Goal: Information Seeking & Learning: Get advice/opinions

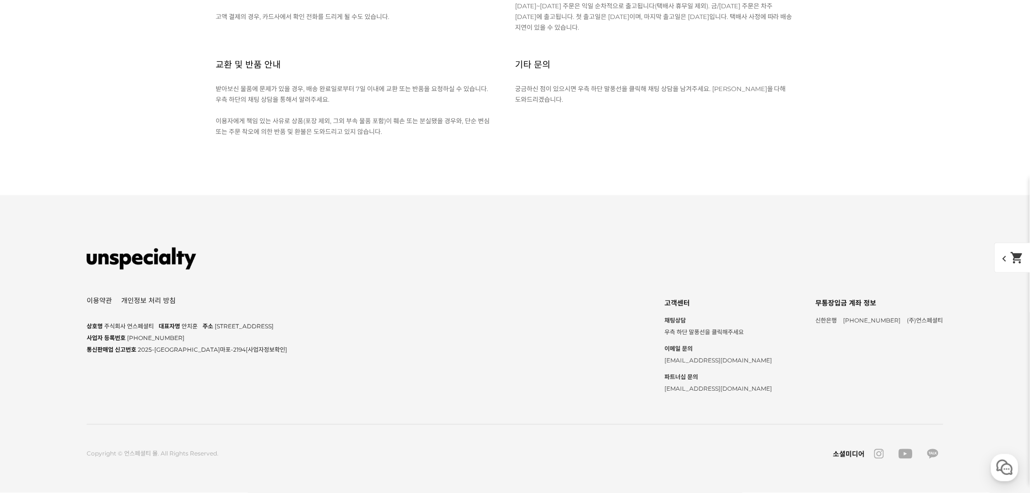
scroll to position [11146, 0]
drag, startPoint x: 479, startPoint y: 264, endPoint x: 463, endPoint y: 264, distance: 15.6
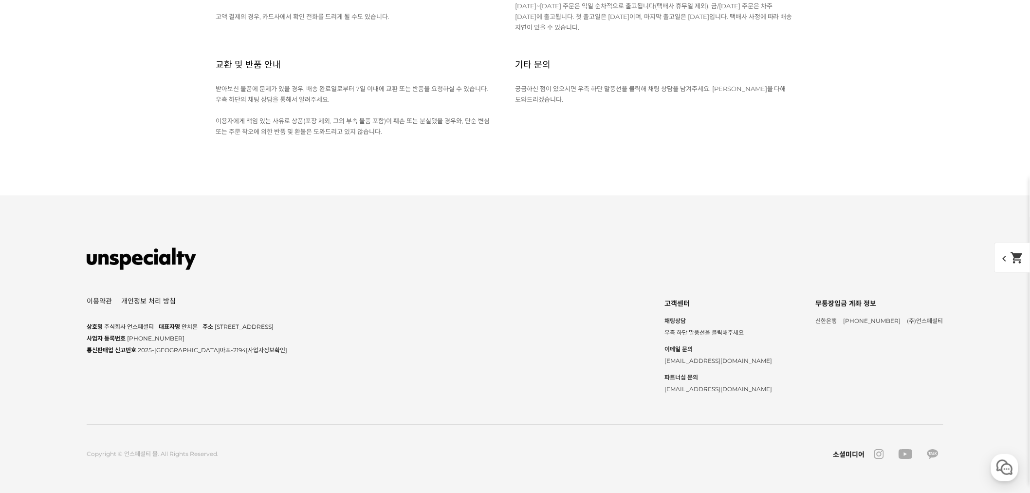
scroll to position [3988, 0]
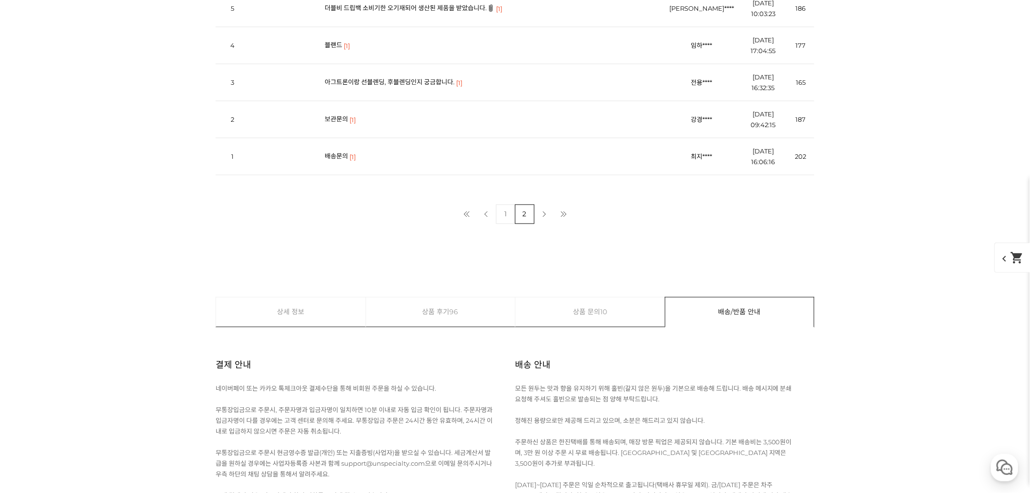
click at [398, 86] on link "아그트론이랑 선블렌딩, 후블렌딩인지 궁금합니다." at bounding box center [390, 82] width 130 height 8
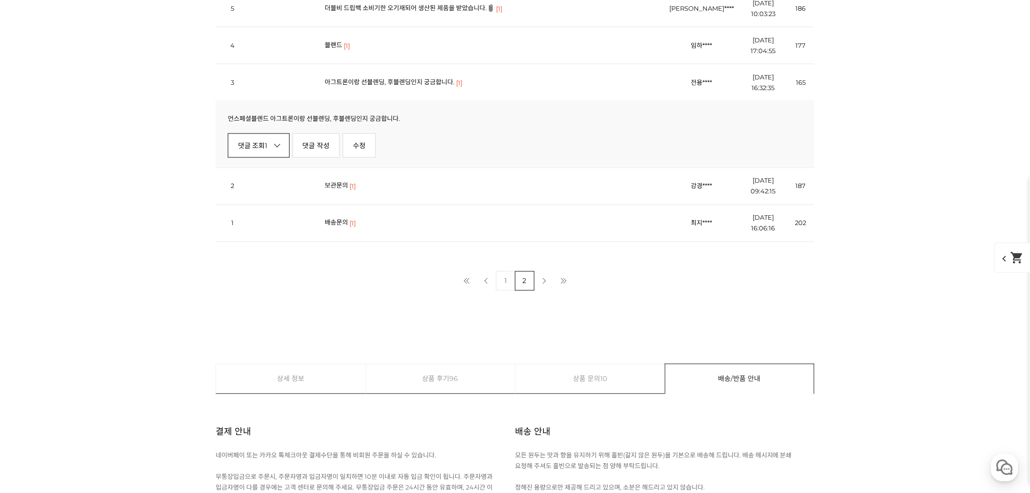
click at [247, 158] on link "댓글 조회 1" at bounding box center [259, 145] width 62 height 24
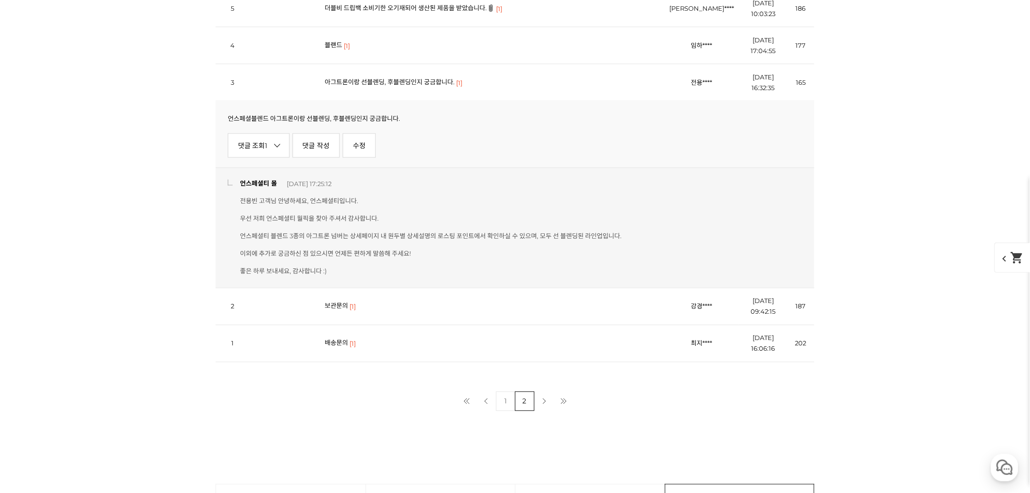
click at [375, 86] on link "아그트론이랑 선블렌딩, 후블렌딩인지 궁금합니다." at bounding box center [390, 82] width 130 height 8
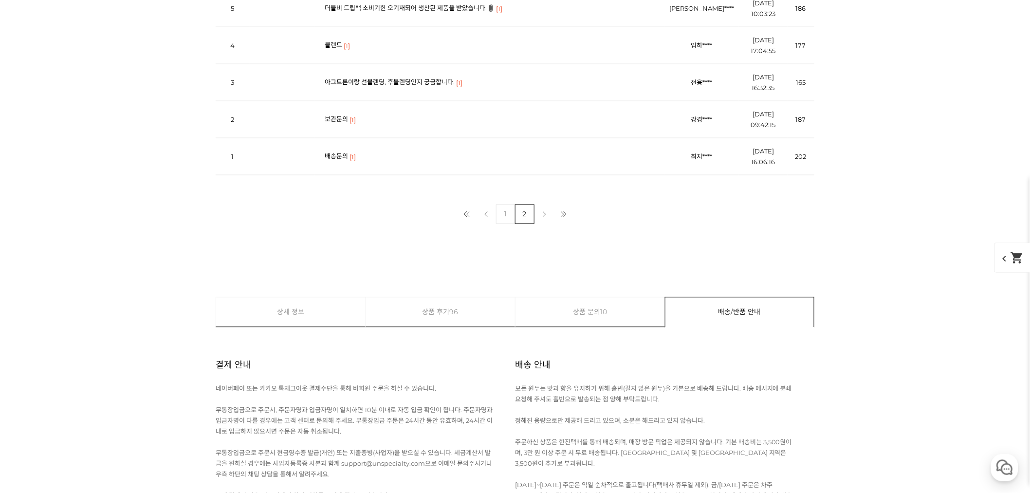
click at [424, 12] on link "더블비 드립백 소비기한 오기재되어 생산된 제품을 받았습니다." at bounding box center [406, 8] width 162 height 8
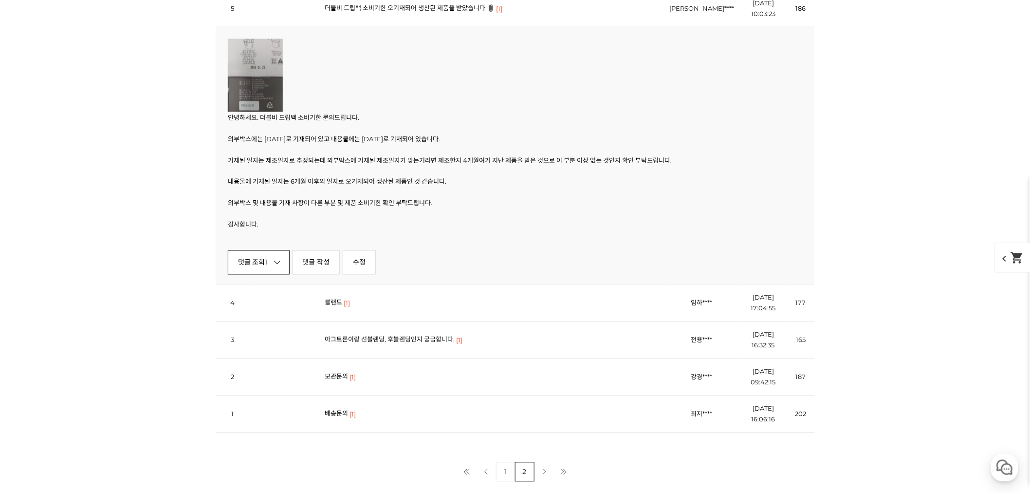
click at [276, 275] on link "댓글 조회 1" at bounding box center [259, 262] width 62 height 24
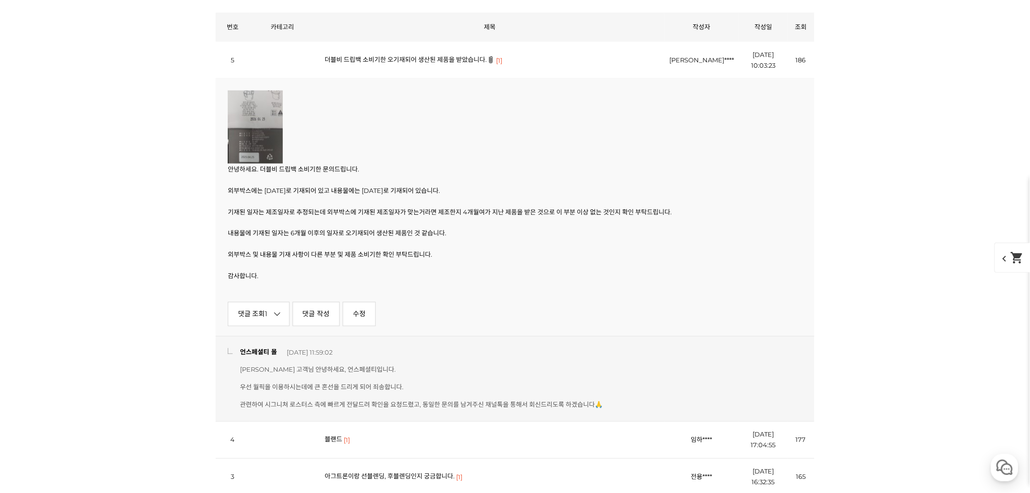
scroll to position [2440, 0]
